Goal: Task Accomplishment & Management: Complete application form

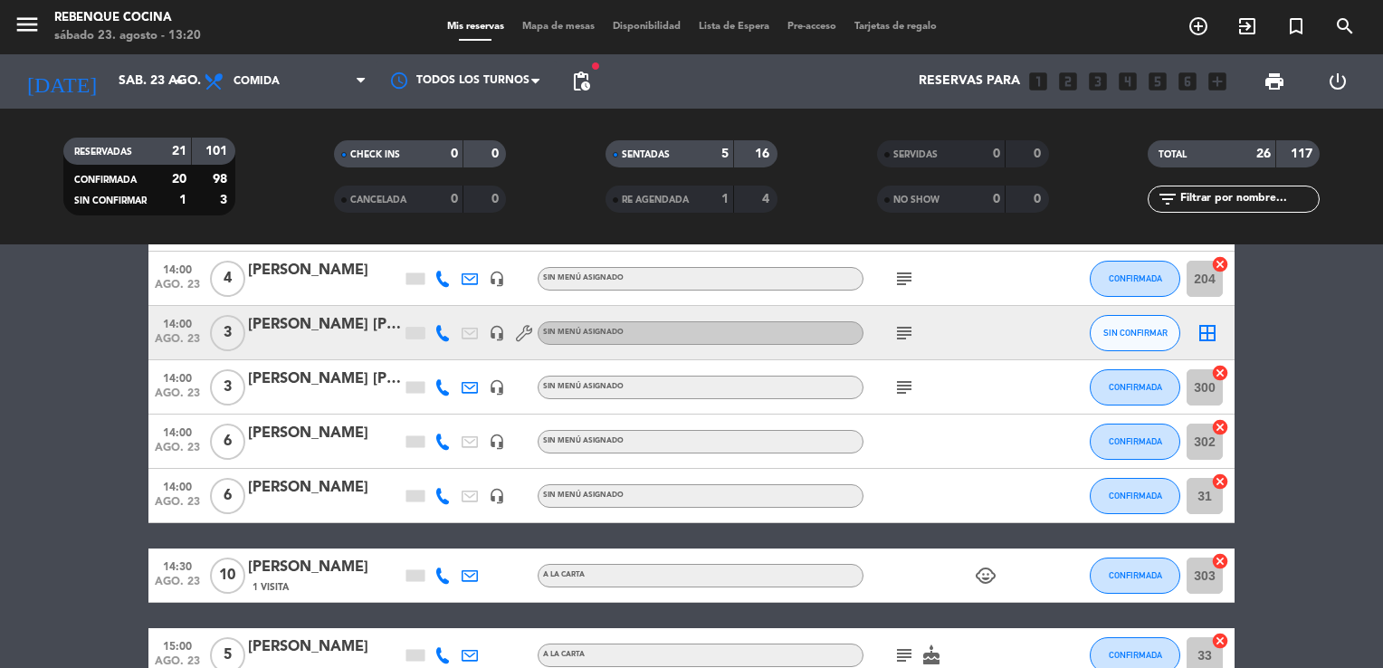
scroll to position [775, 0]
click at [1167, 329] on button "SIN CONFIRMAR" at bounding box center [1135, 333] width 91 height 36
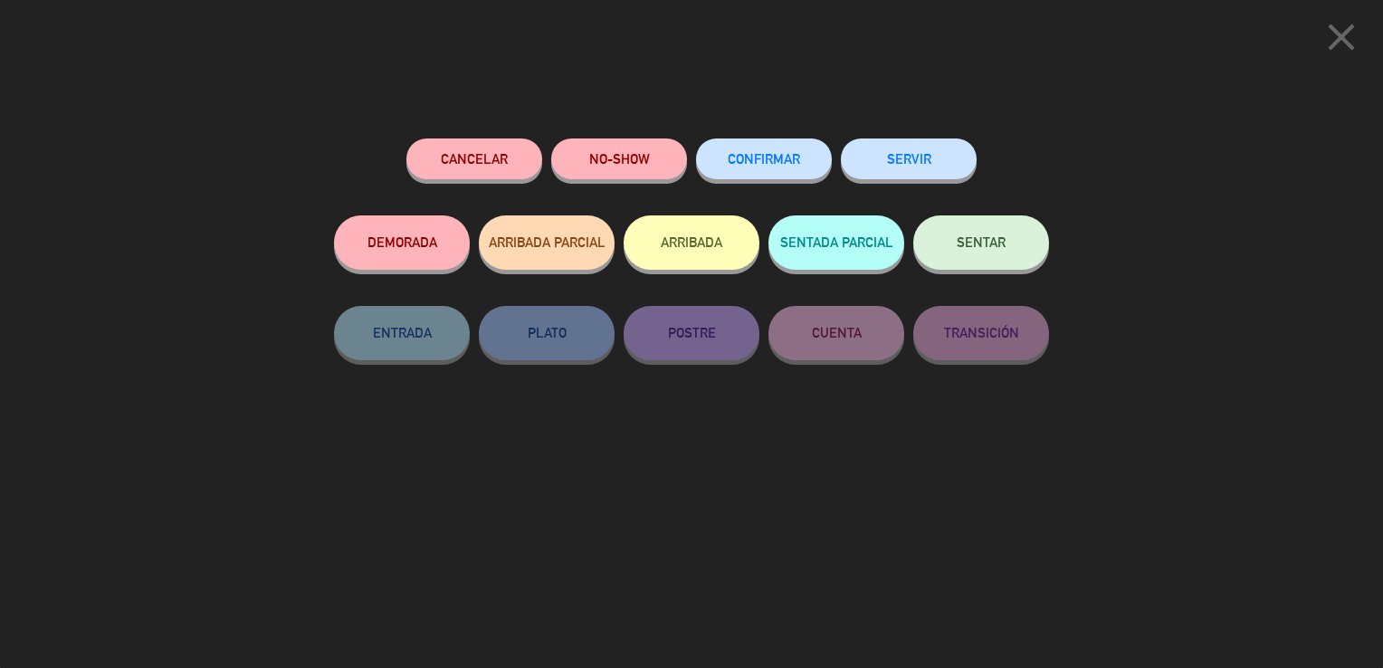
click at [746, 155] on span "CONFIRMAR" at bounding box center [764, 158] width 72 height 15
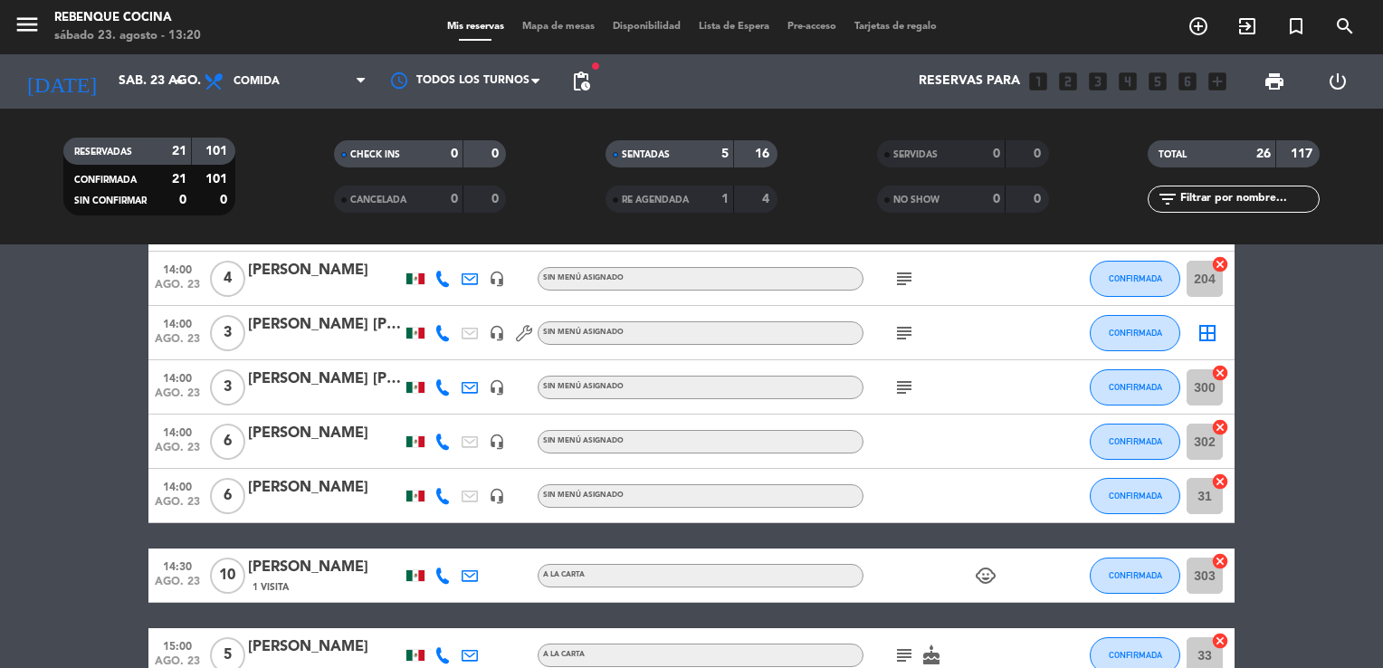
click at [1208, 34] on icon "add_circle_outline" at bounding box center [1199, 26] width 22 height 22
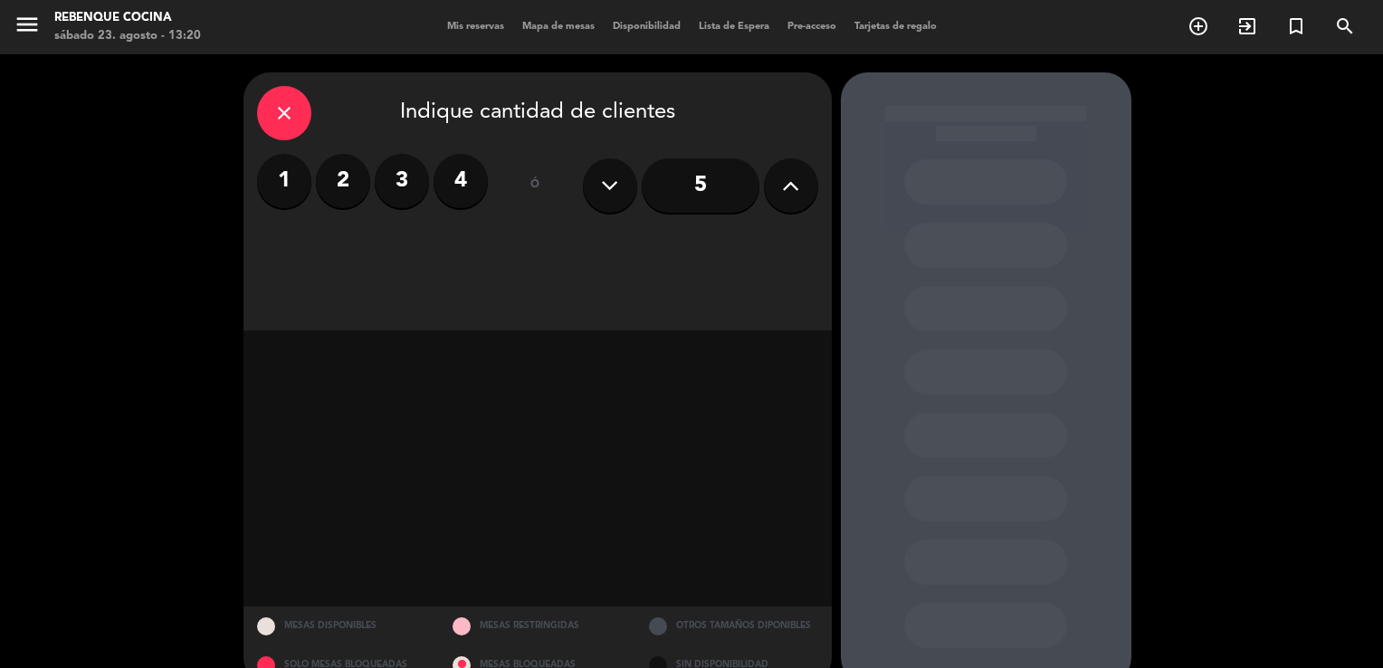
click at [788, 181] on icon at bounding box center [790, 185] width 17 height 27
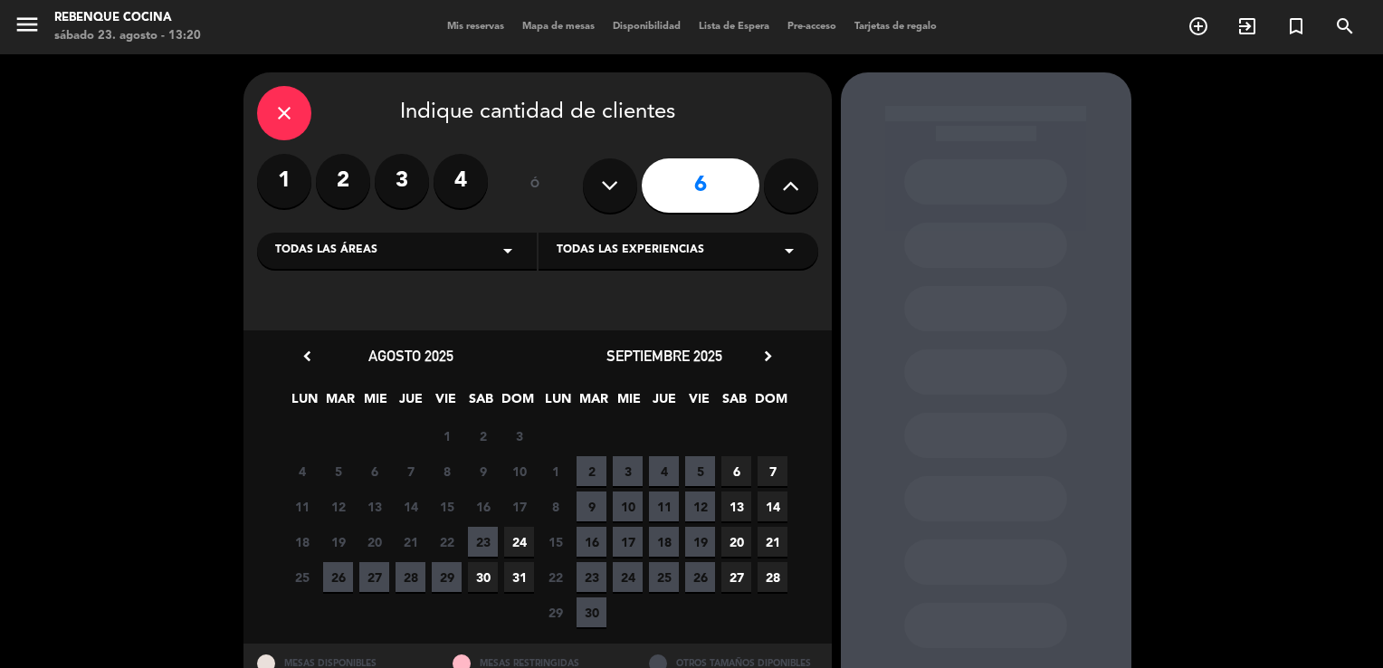
click at [479, 549] on span "23" at bounding box center [483, 542] width 30 height 30
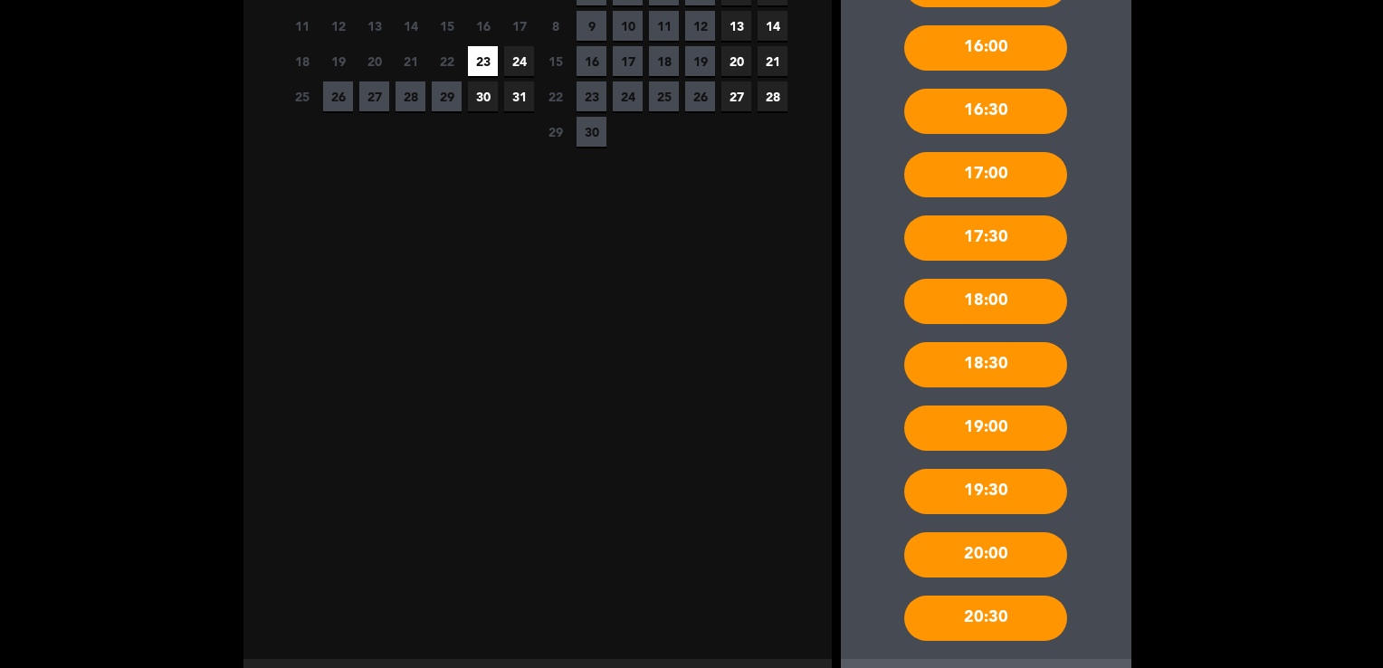
scroll to position [567, 0]
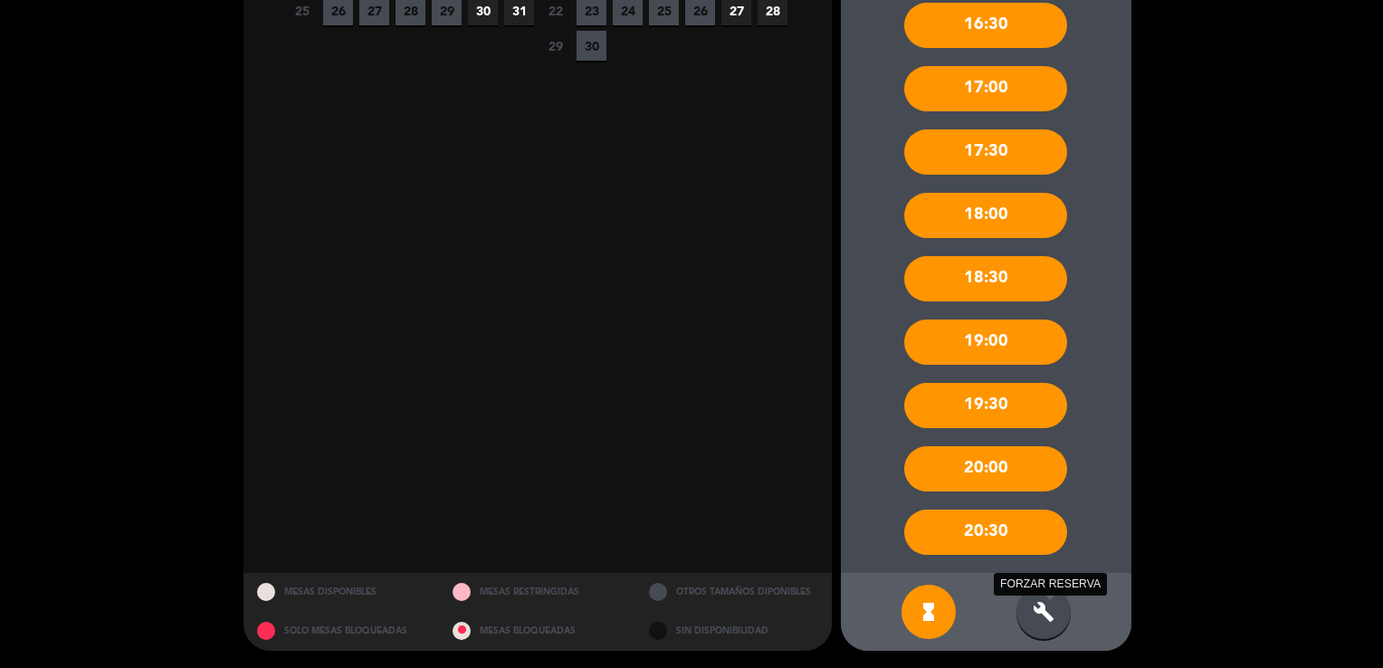
click at [1050, 604] on icon "build" at bounding box center [1044, 612] width 22 height 22
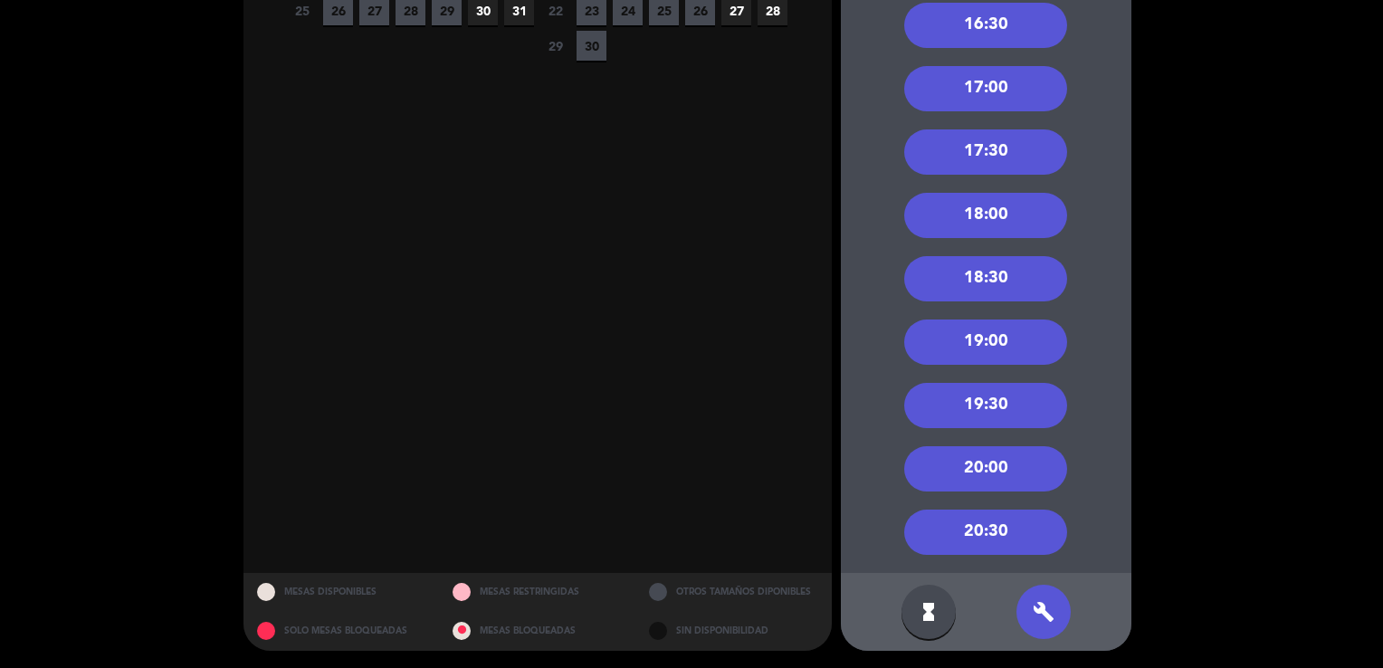
scroll to position [422, 0]
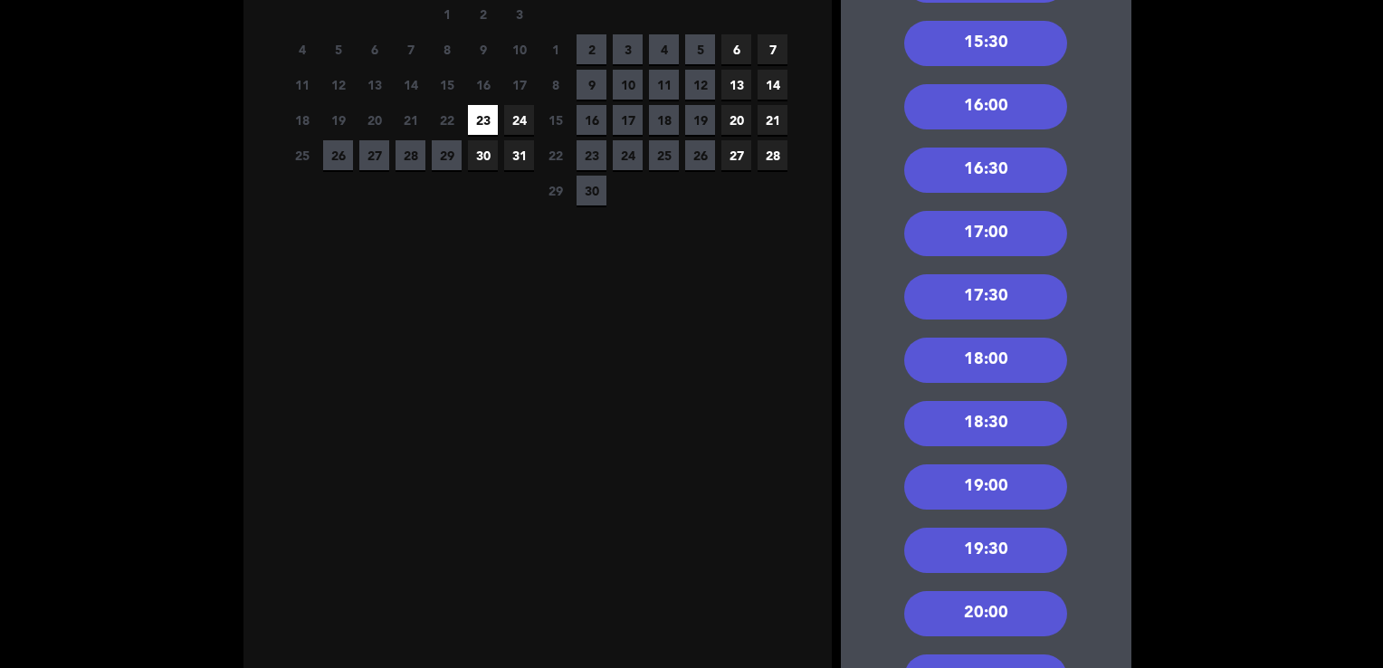
click at [995, 91] on div "16:00" at bounding box center [985, 106] width 163 height 45
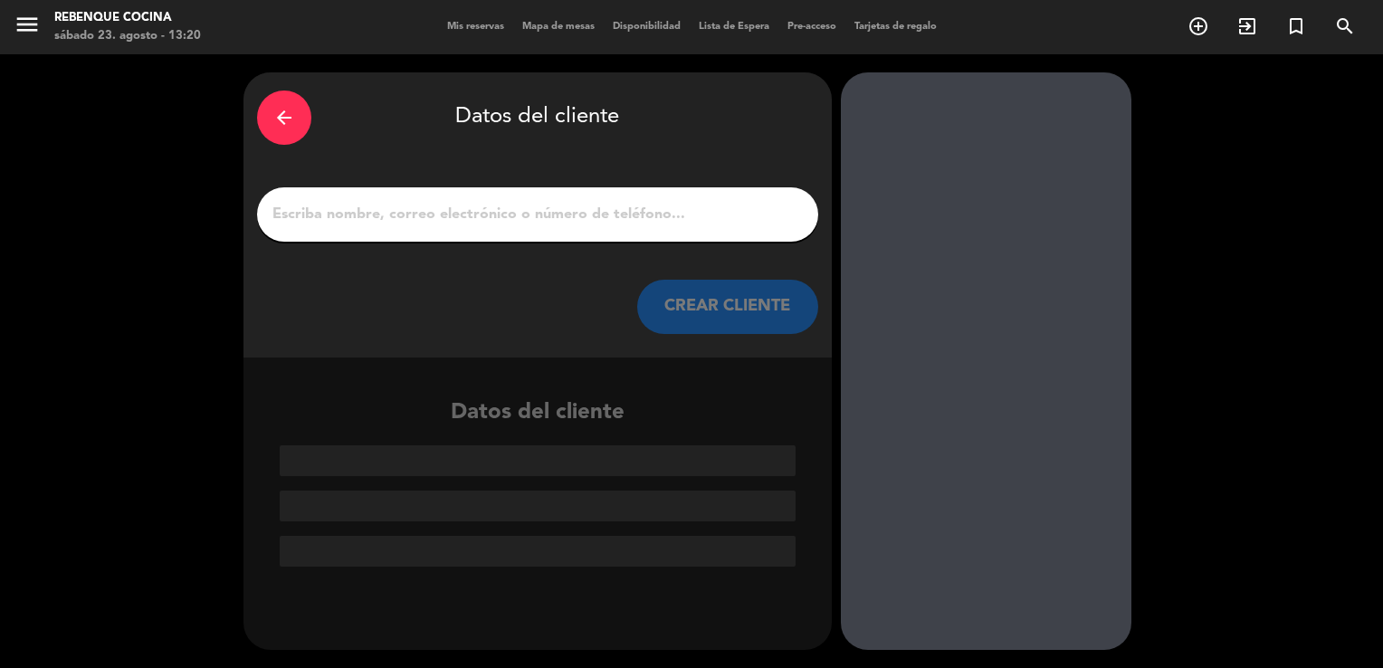
scroll to position [0, 0]
click at [426, 210] on input "1" at bounding box center [538, 214] width 534 height 25
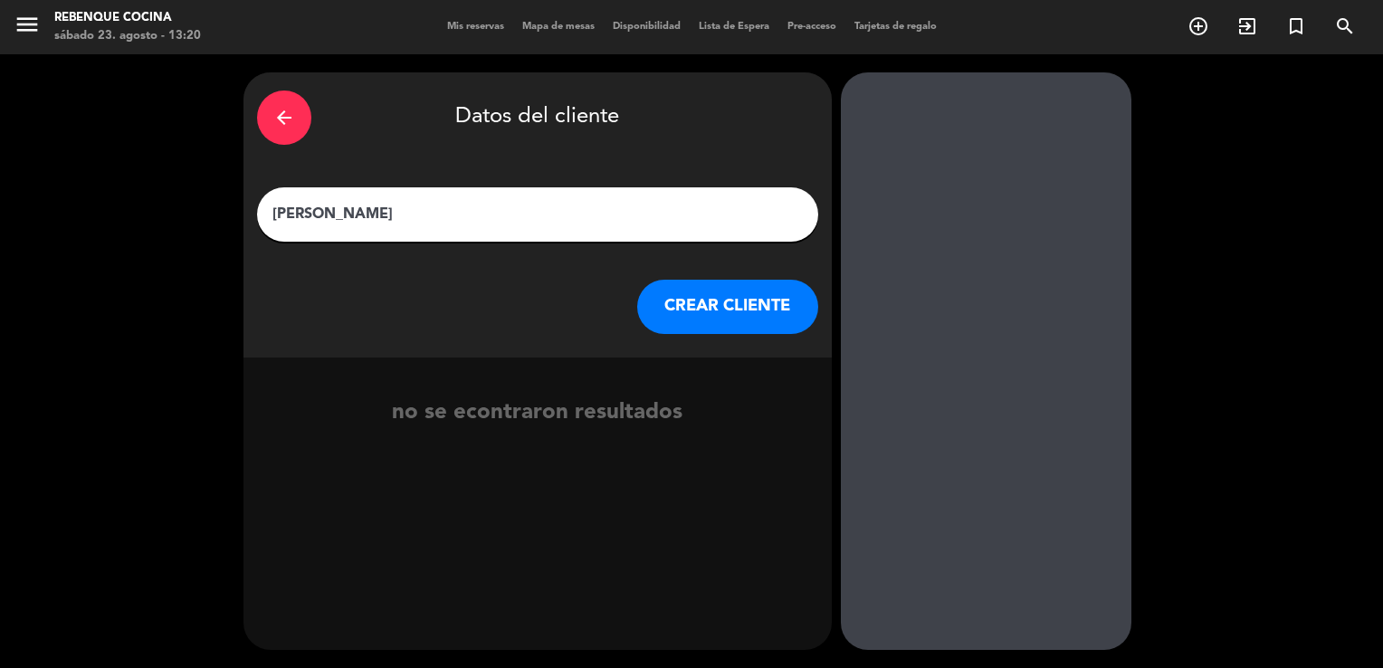
type input "[PERSON_NAME]"
click at [706, 295] on button "CREAR CLIENTE" at bounding box center [727, 307] width 181 height 54
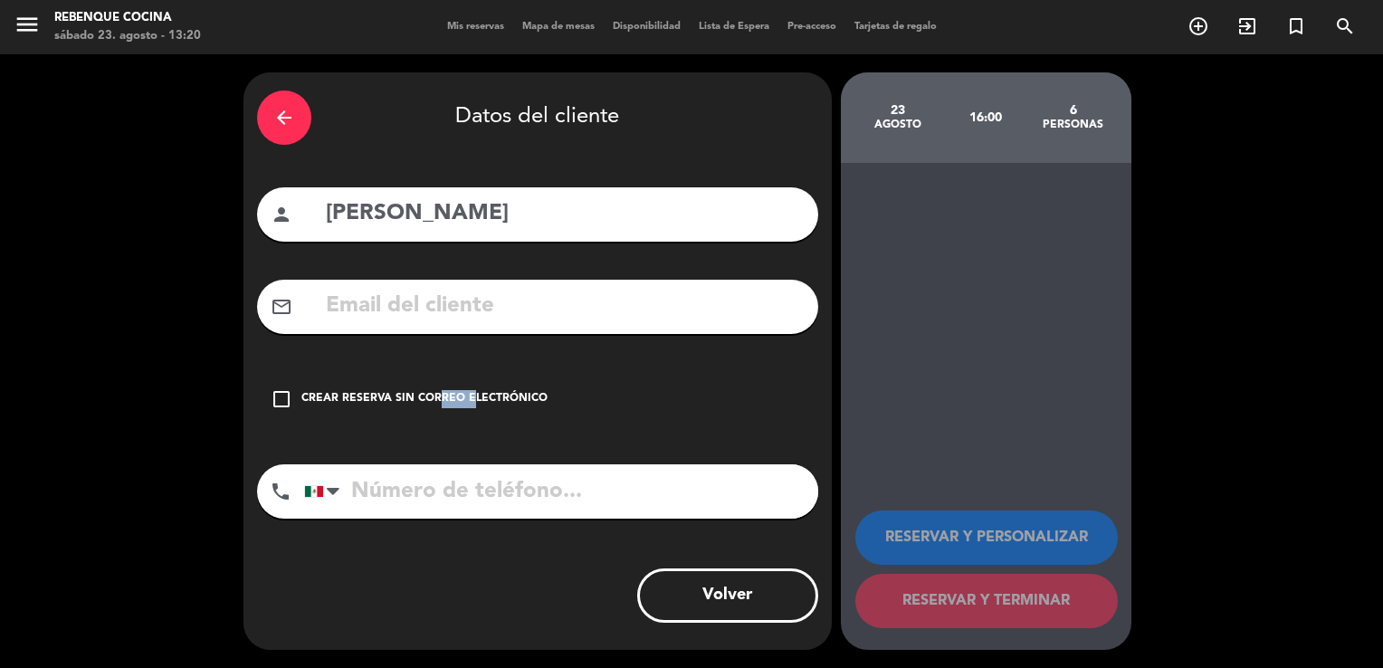
drag, startPoint x: 465, startPoint y: 399, endPoint x: 428, endPoint y: 404, distance: 37.4
click at [428, 404] on div "Crear reserva sin correo electrónico" at bounding box center [424, 399] width 246 height 18
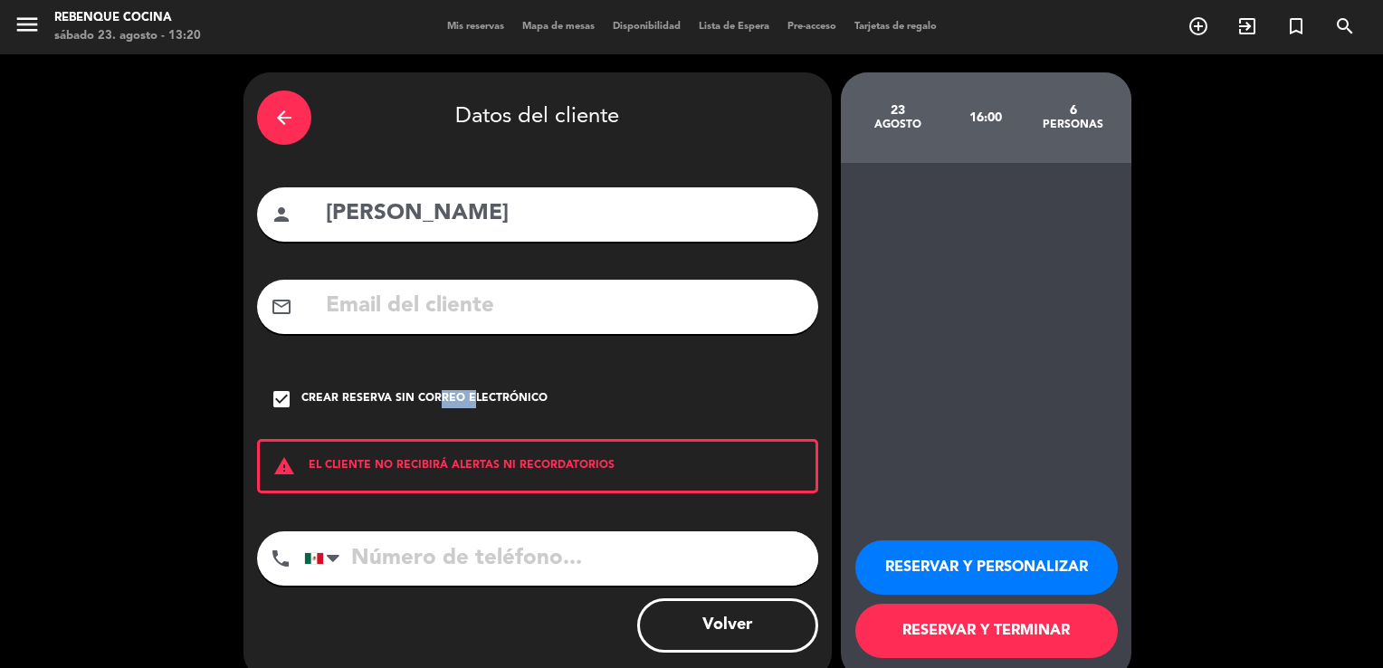
click at [428, 404] on div "Crear reserva sin correo electrónico" at bounding box center [424, 399] width 246 height 18
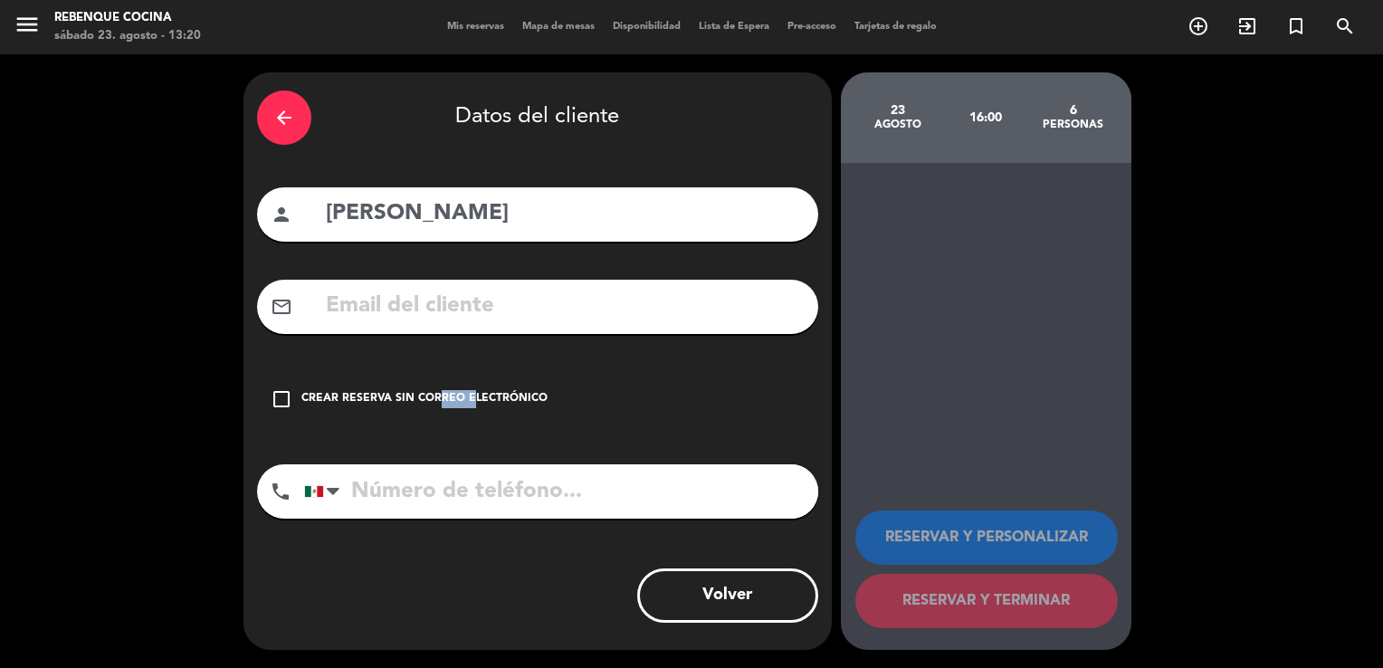
click at [428, 404] on div "Crear reserva sin correo electrónico" at bounding box center [424, 399] width 246 height 18
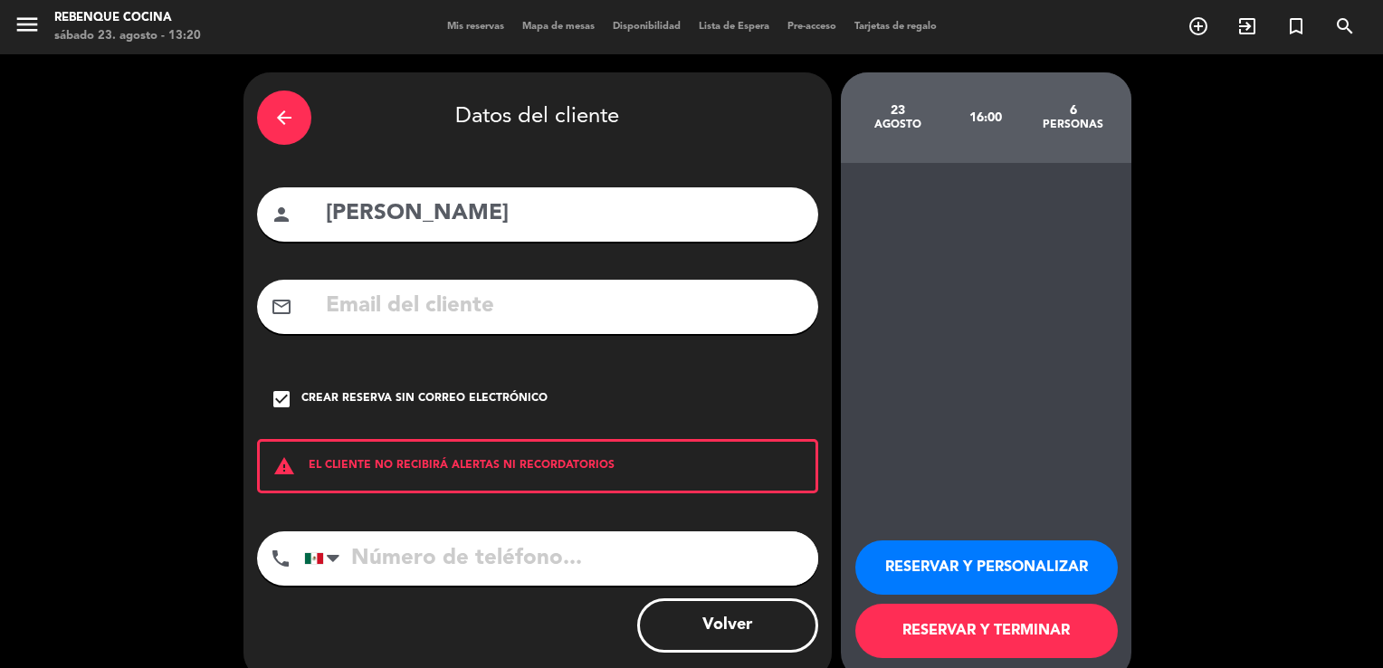
click at [456, 581] on input "tel" at bounding box center [561, 558] width 514 height 54
type input "4425015373"
click at [933, 625] on button "RESERVAR Y TERMINAR" at bounding box center [987, 631] width 263 height 54
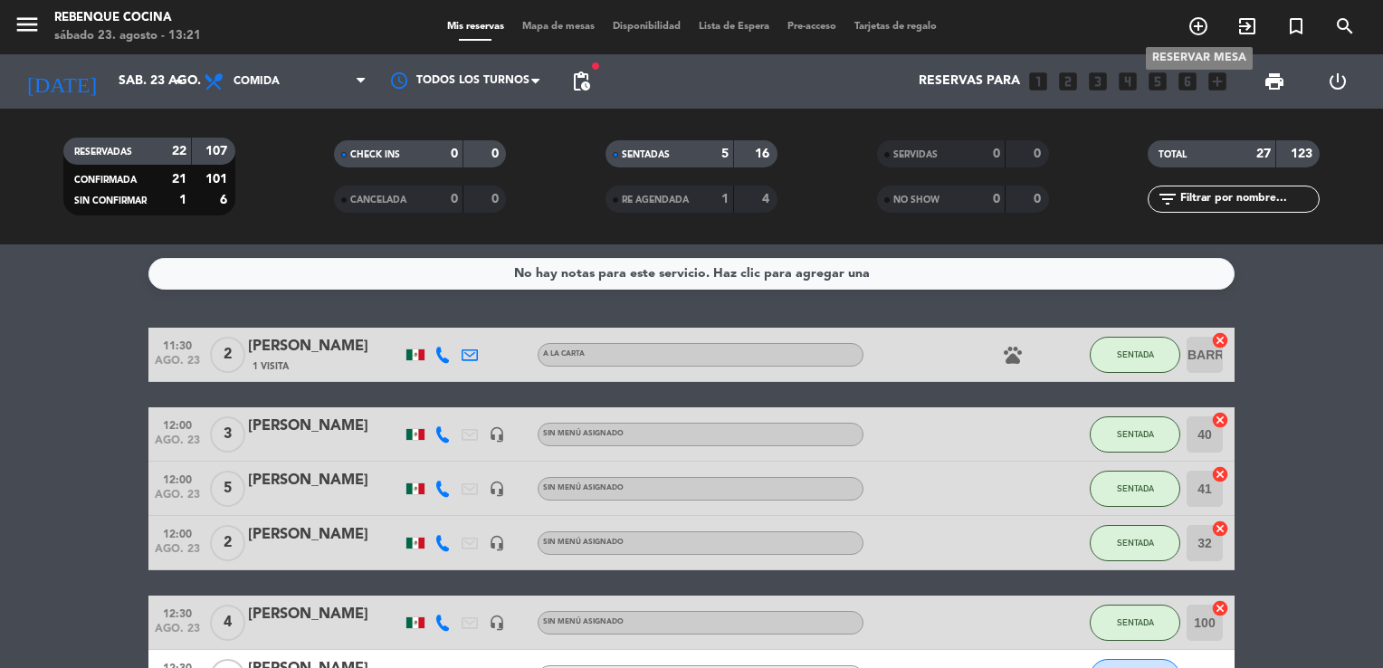
click at [1206, 23] on icon "add_circle_outline" at bounding box center [1199, 26] width 22 height 22
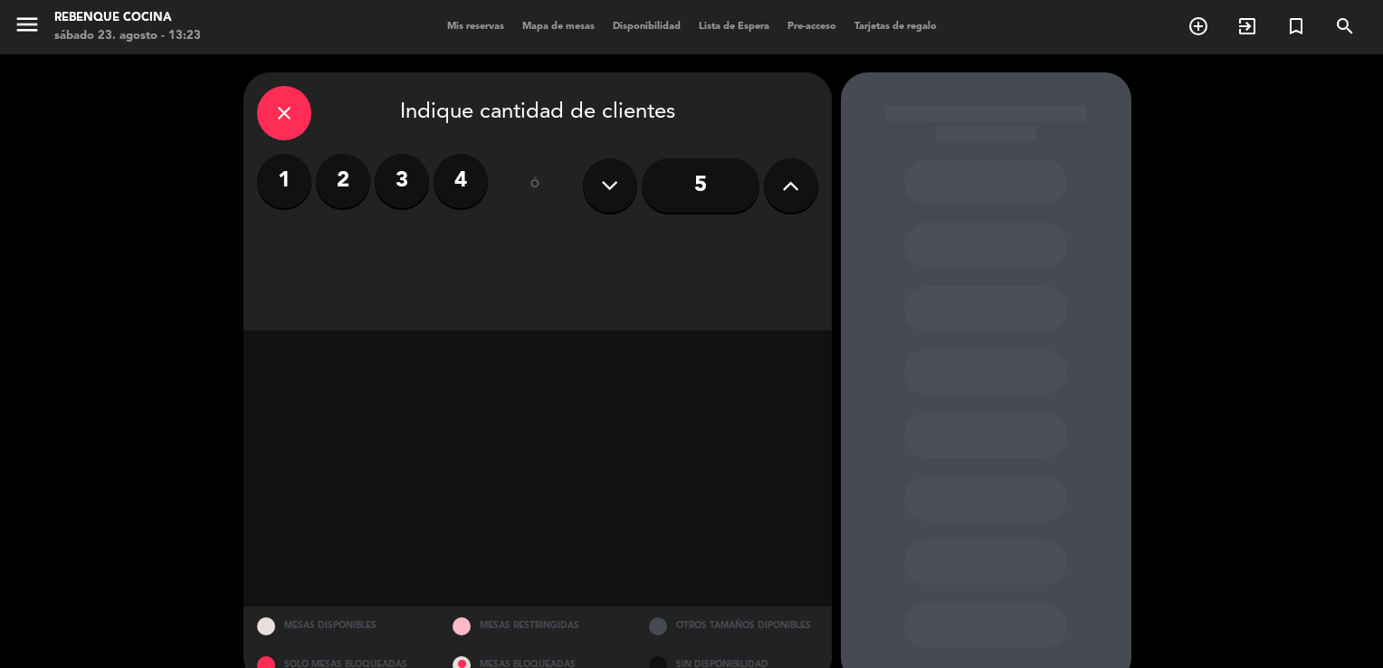
click at [467, 202] on label "4" at bounding box center [461, 181] width 54 height 54
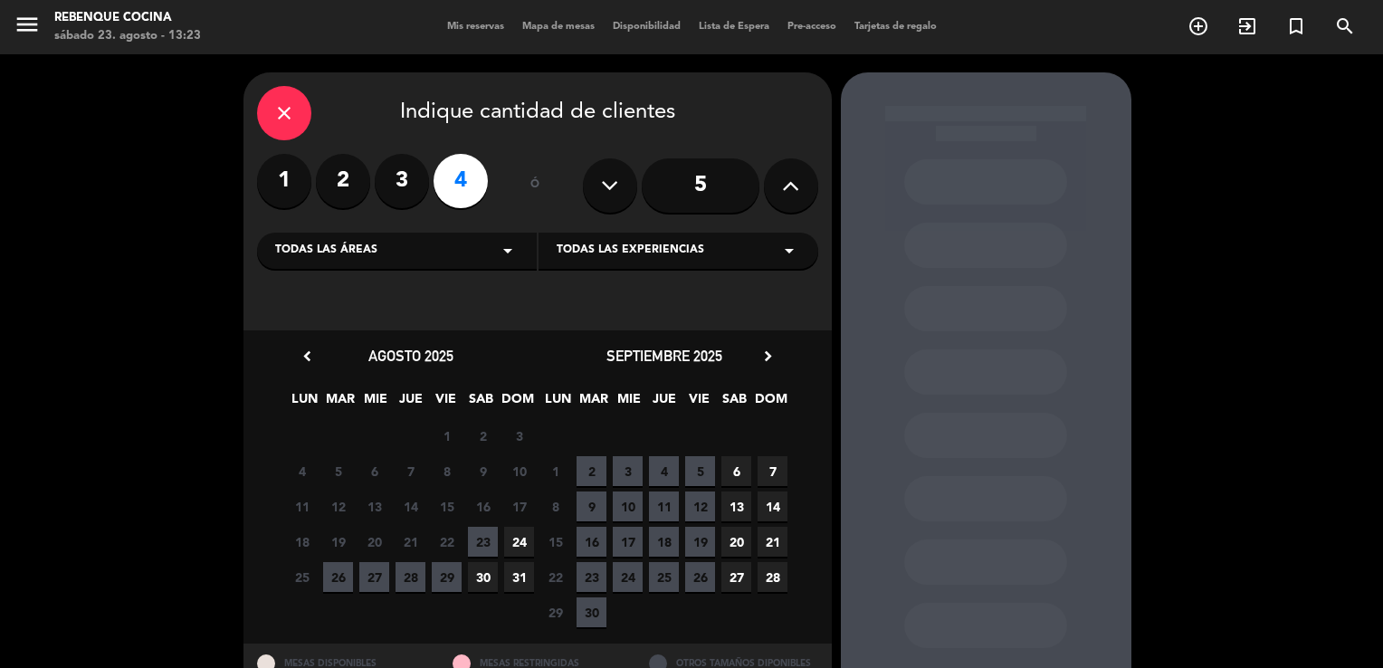
click at [487, 535] on span "23" at bounding box center [483, 542] width 30 height 30
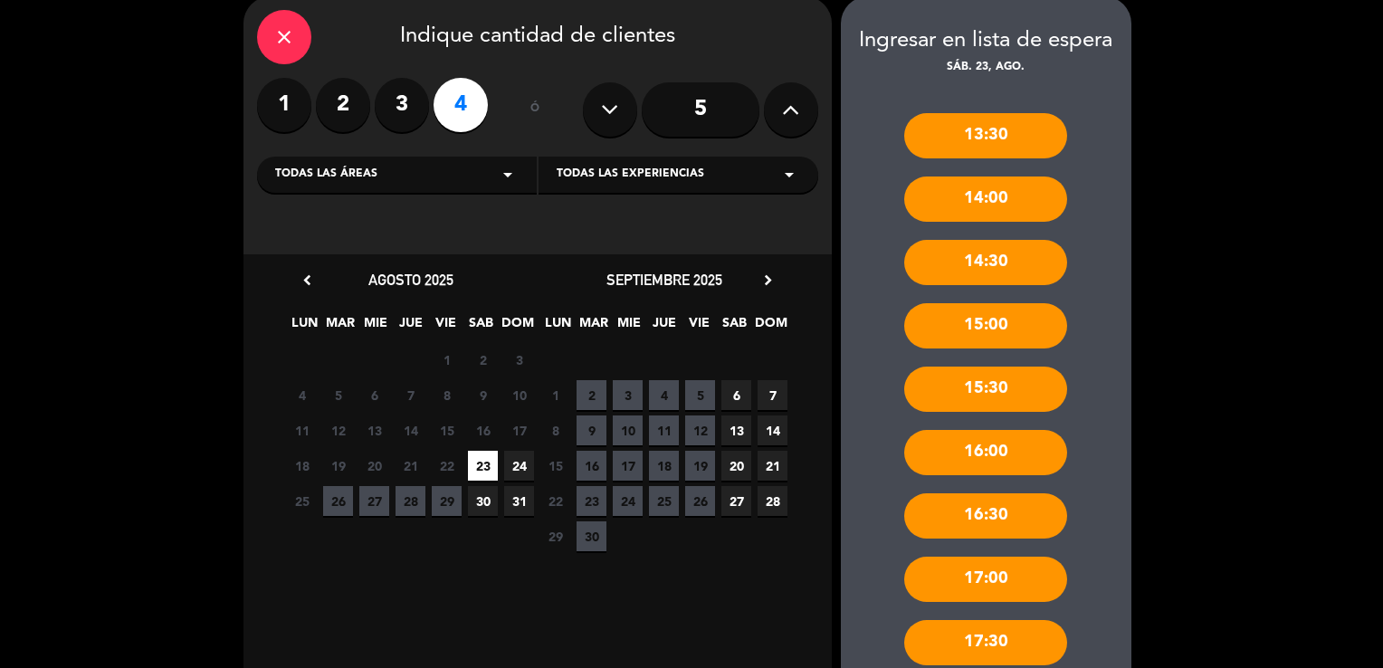
scroll to position [567, 0]
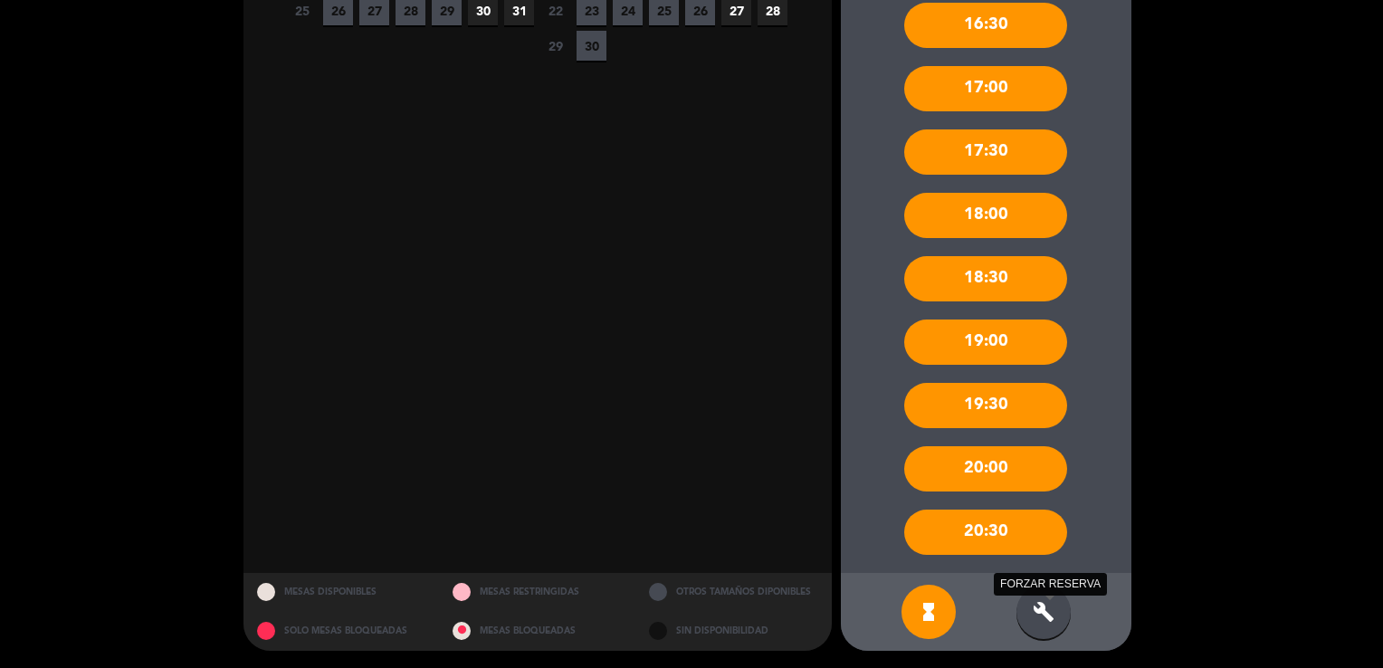
click at [1047, 621] on icon "build" at bounding box center [1044, 612] width 22 height 22
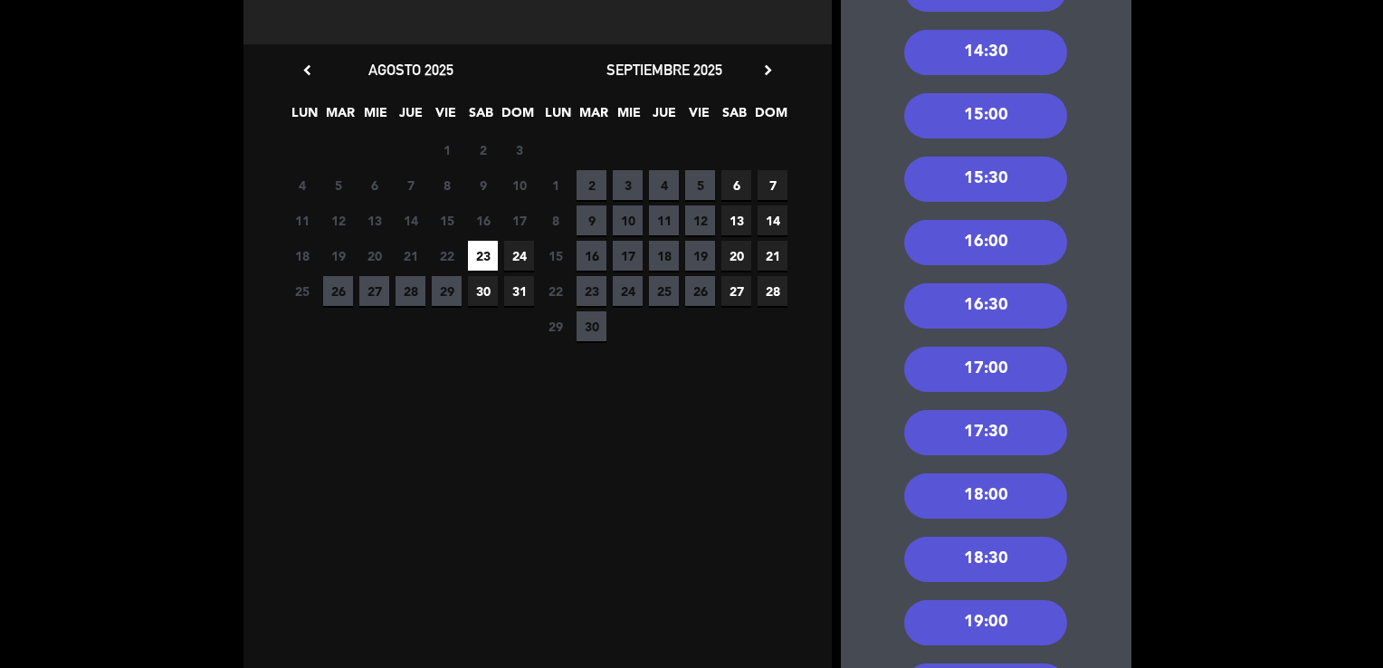
scroll to position [145, 0]
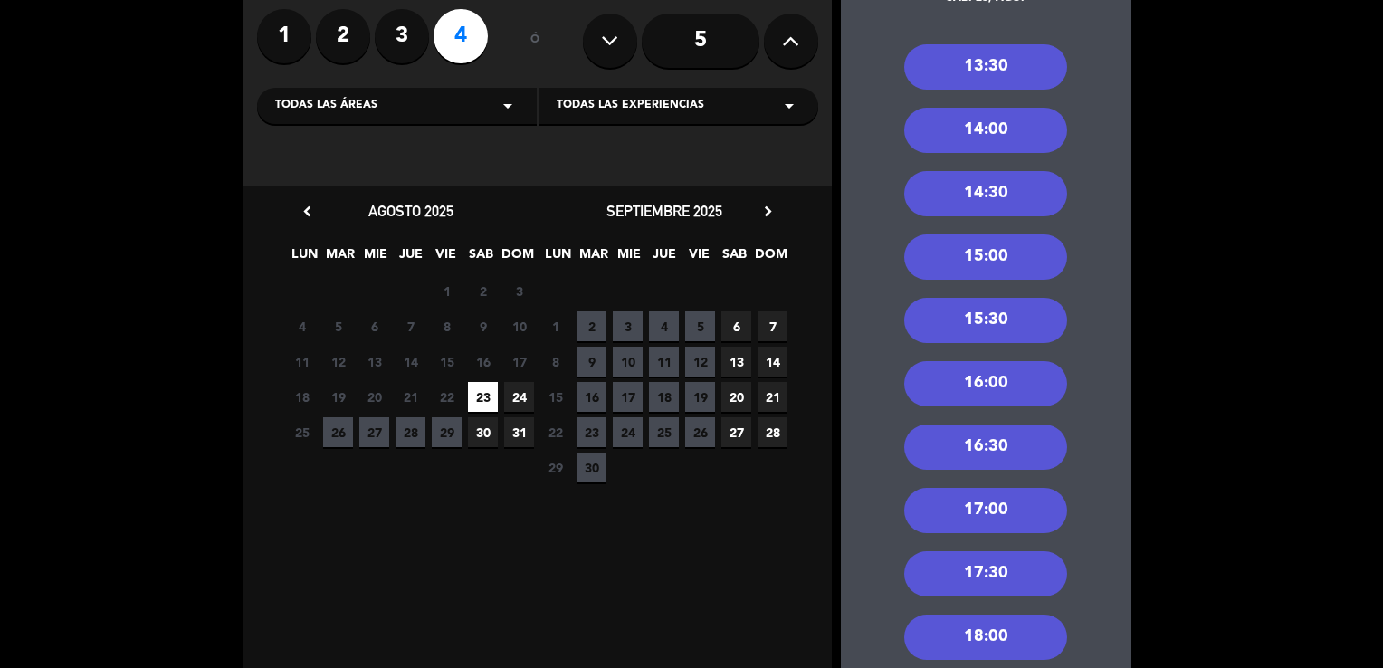
click at [979, 134] on div "14:00" at bounding box center [985, 130] width 163 height 45
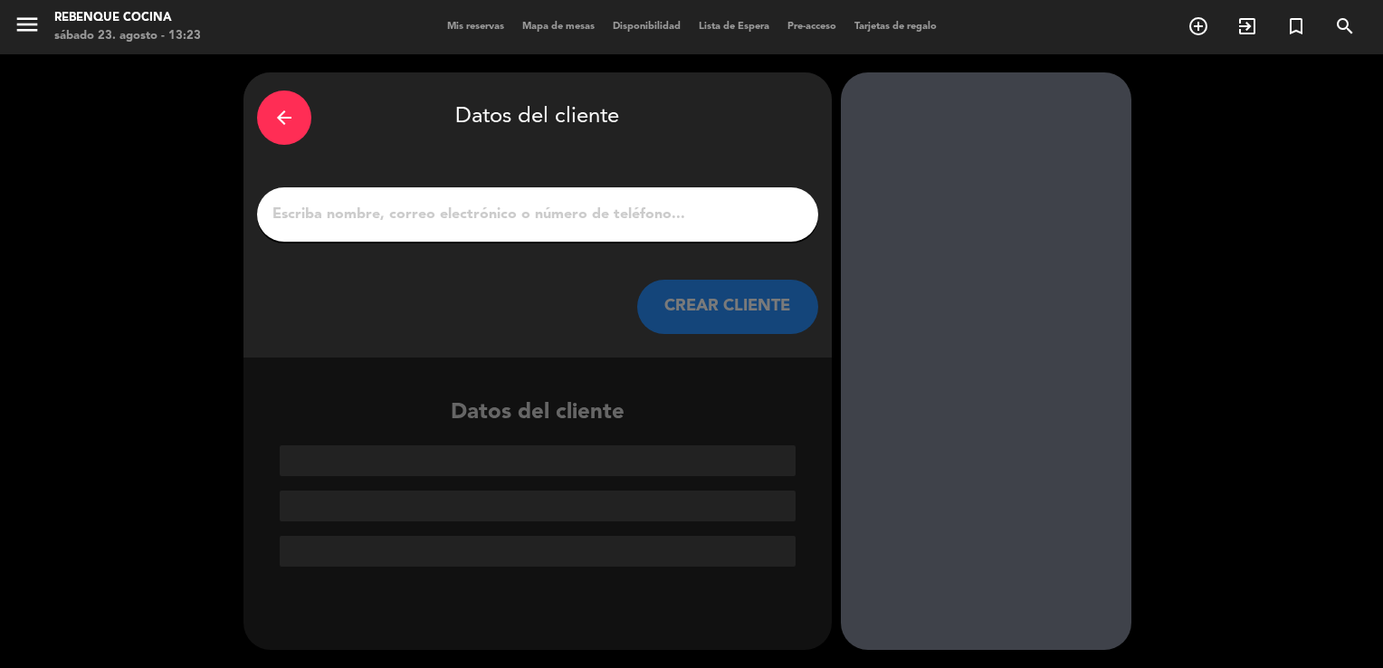
scroll to position [0, 0]
click at [617, 214] on input "1" at bounding box center [538, 214] width 534 height 25
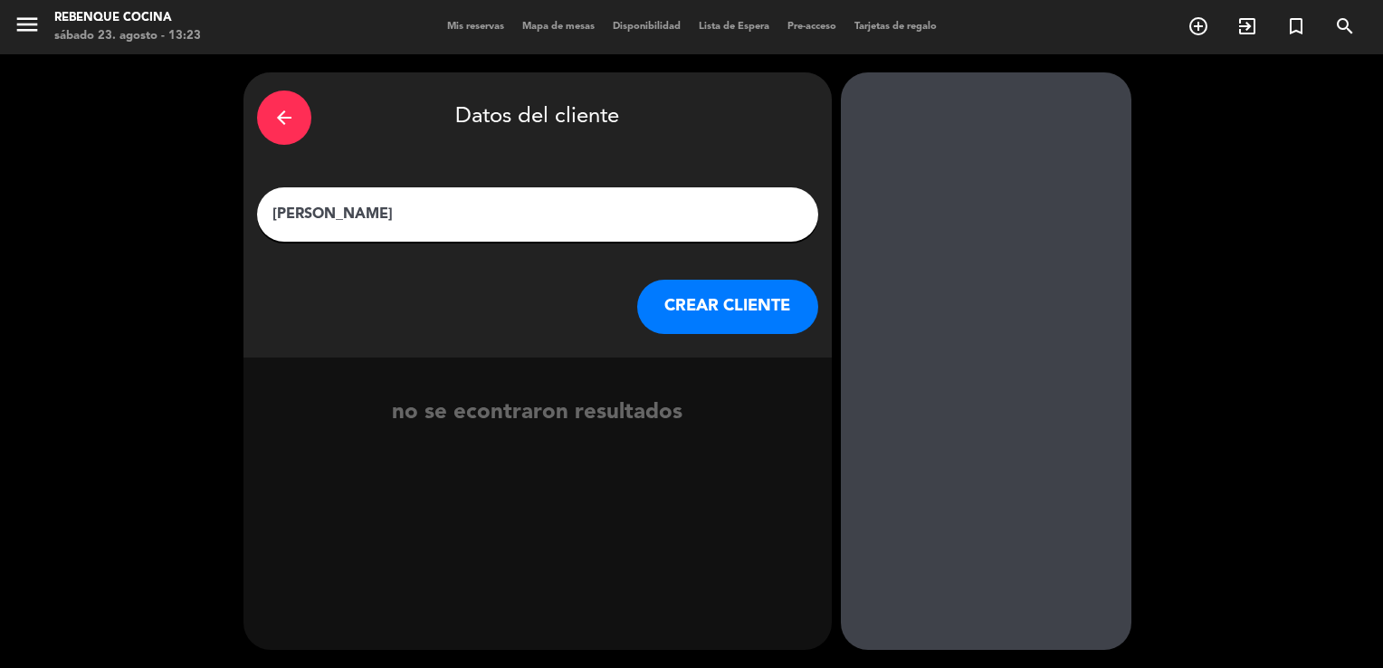
type input "[PERSON_NAME]"
click at [644, 306] on button "CREAR CLIENTE" at bounding box center [727, 307] width 181 height 54
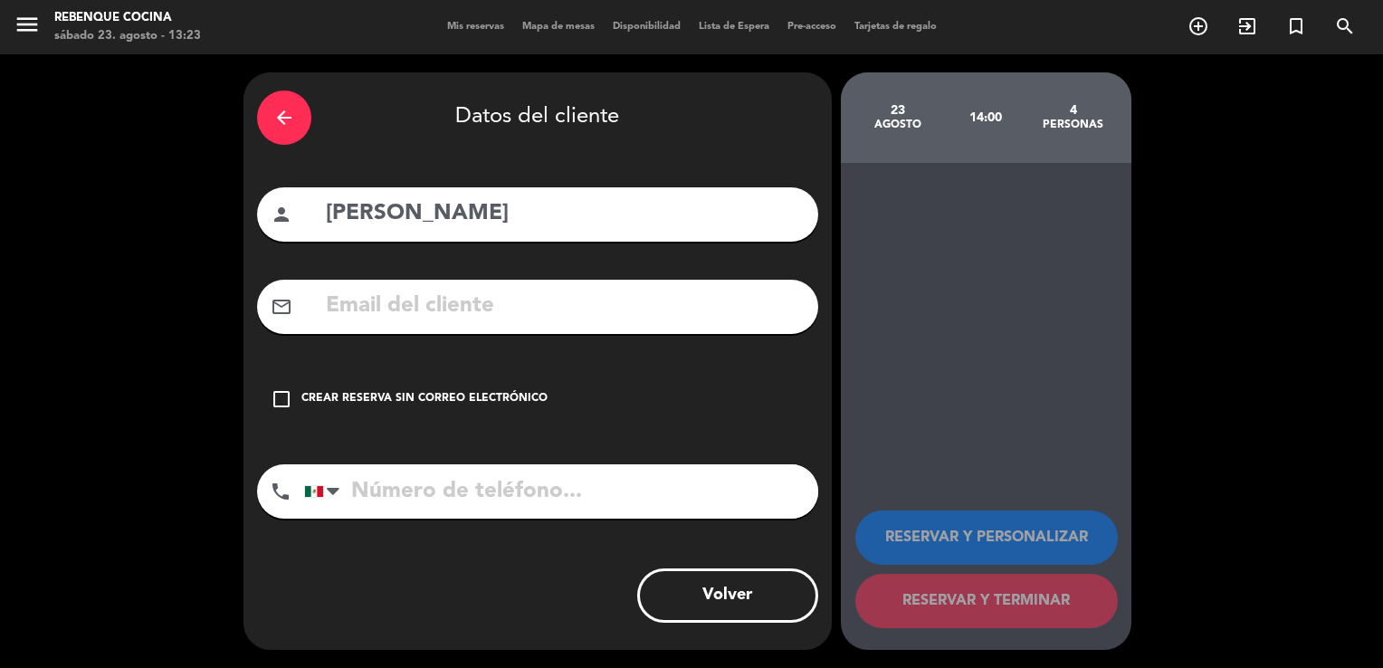
click at [424, 390] on div "Crear reserva sin correo electrónico" at bounding box center [424, 399] width 246 height 18
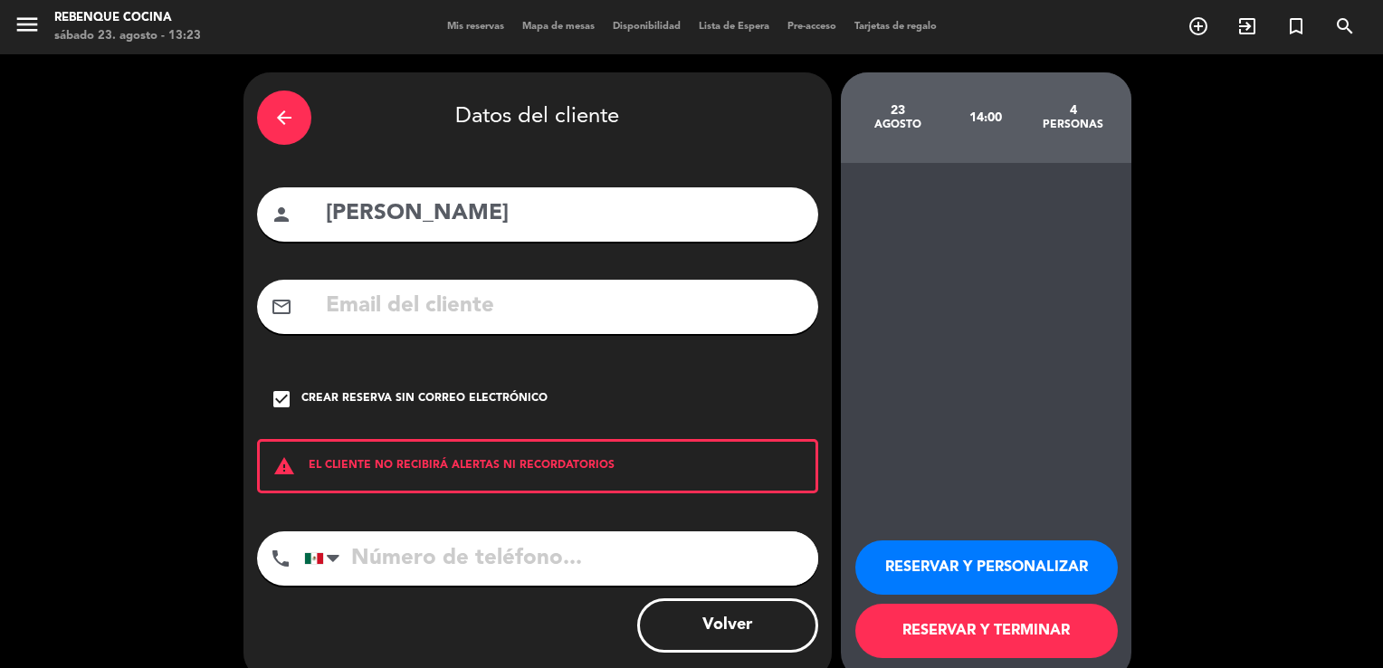
click at [423, 555] on input "tel" at bounding box center [561, 558] width 514 height 54
type input "5619911863"
click at [974, 617] on button "RESERVAR Y TERMINAR" at bounding box center [987, 631] width 263 height 54
